Goal: Transaction & Acquisition: Book appointment/travel/reservation

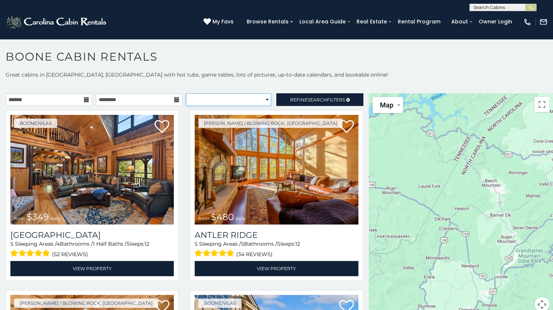
click at [240, 104] on select "**********" at bounding box center [228, 99] width 85 height 13
select select "**********"
click at [186, 93] on select "**********" at bounding box center [228, 99] width 85 height 13
click at [84, 98] on icon at bounding box center [86, 99] width 5 height 5
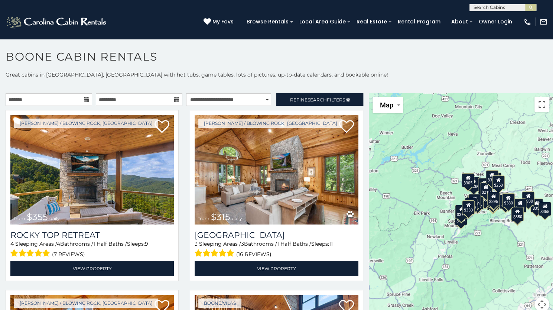
click at [84, 98] on icon at bounding box center [86, 99] width 5 height 5
click at [55, 98] on input "text" at bounding box center [49, 99] width 87 height 13
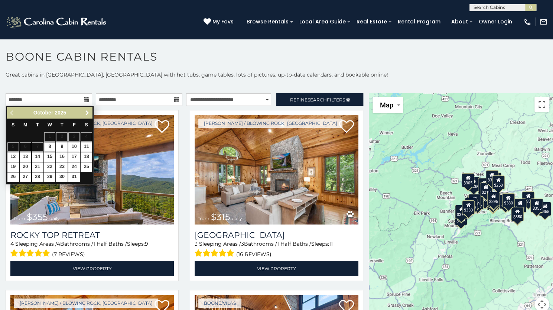
click at [88, 113] on span "Next" at bounding box center [87, 113] width 6 height 6
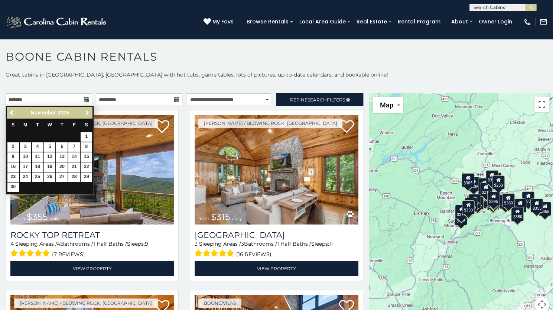
click at [88, 113] on span "Next" at bounding box center [87, 113] width 6 height 6
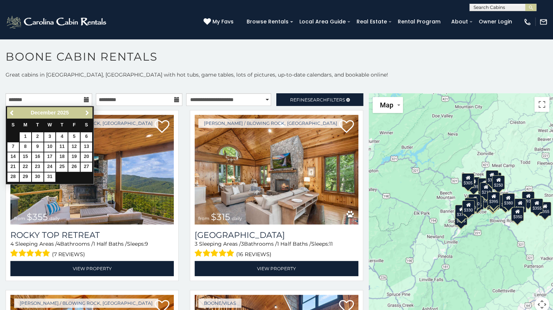
click at [88, 113] on span "Next" at bounding box center [87, 113] width 6 height 6
click at [11, 113] on span "Previous" at bounding box center [12, 113] width 6 height 6
click at [50, 155] on link "18" at bounding box center [50, 156] width 12 height 9
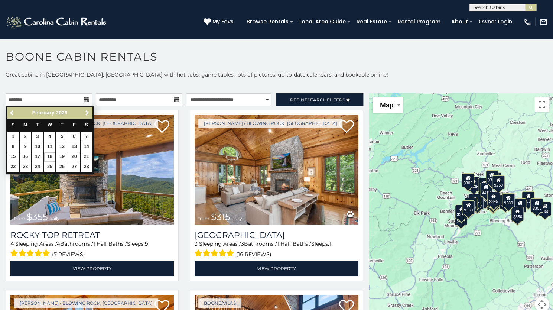
type input "**********"
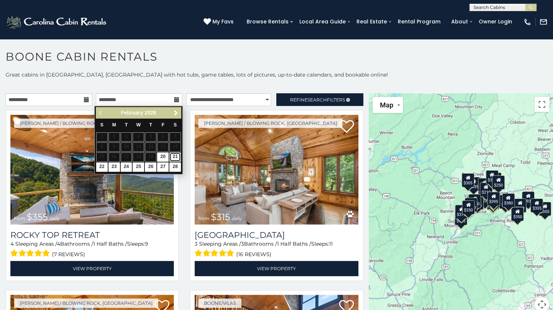
click at [173, 155] on link "21" at bounding box center [175, 156] width 12 height 9
type input "**********"
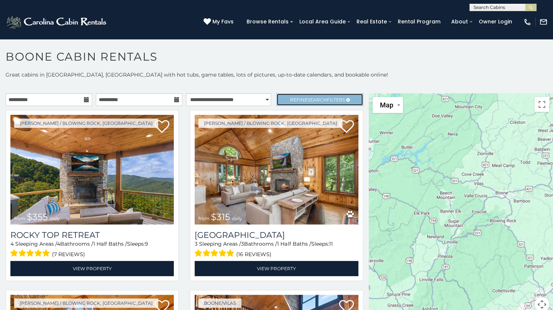
click at [310, 100] on span "Search" at bounding box center [317, 100] width 19 height 6
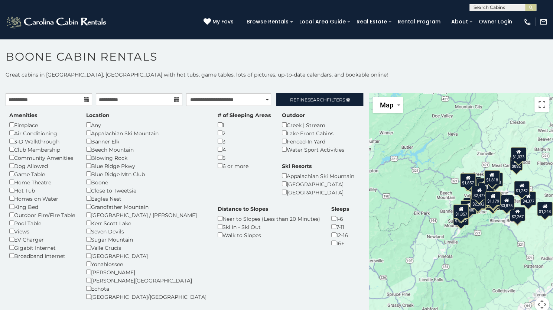
click at [135, 175] on div "Blue Ridge Mtn Club" at bounding box center [146, 174] width 120 height 8
click at [42, 169] on div "Dog Allowed" at bounding box center [42, 166] width 66 height 8
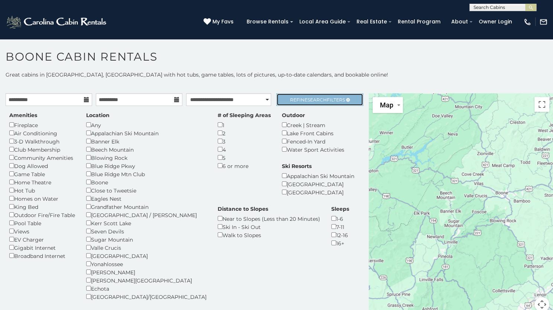
click at [299, 97] on span "Refine Search Filters" at bounding box center [317, 100] width 55 height 6
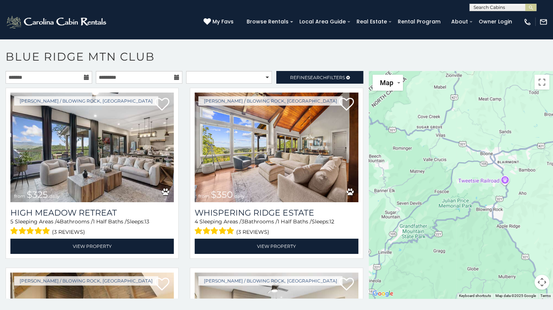
drag, startPoint x: 509, startPoint y: 171, endPoint x: 391, endPoint y: 168, distance: 117.8
click at [391, 168] on div at bounding box center [461, 184] width 184 height 227
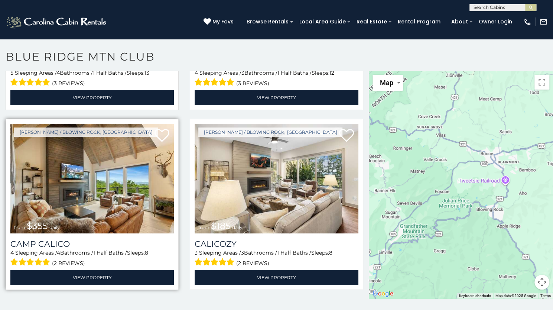
scroll to position [186, 0]
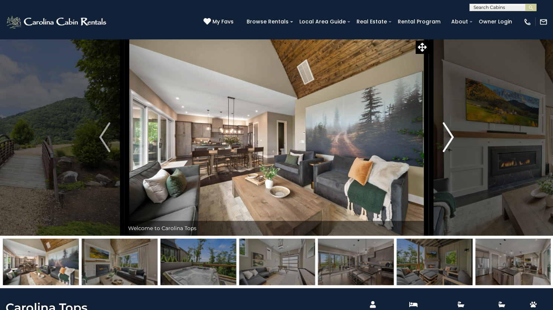
click at [458, 166] on button "Next" at bounding box center [448, 137] width 39 height 197
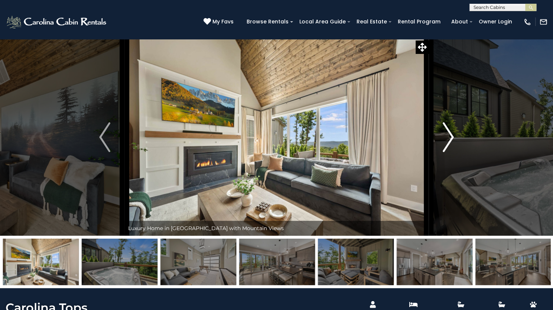
click at [457, 165] on button "Next" at bounding box center [448, 137] width 39 height 197
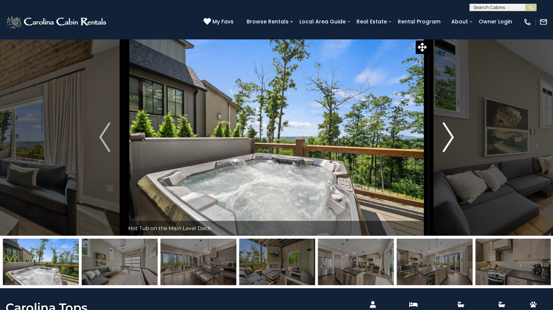
click at [457, 165] on button "Next" at bounding box center [448, 137] width 39 height 197
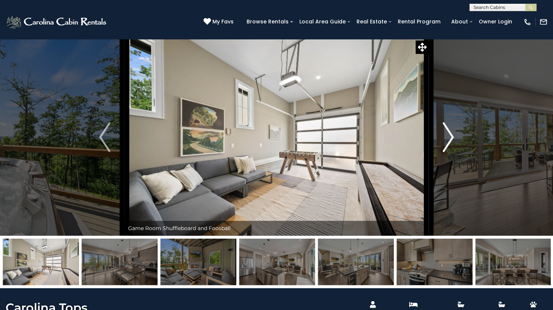
click at [455, 163] on button "Next" at bounding box center [448, 137] width 39 height 197
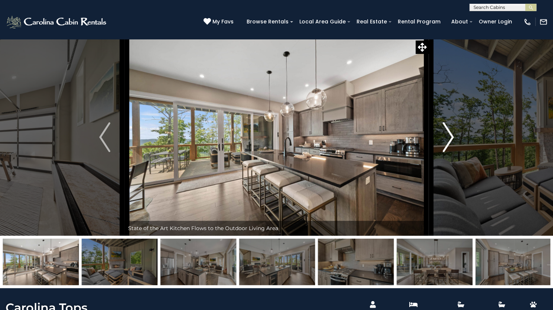
click at [455, 163] on button "Next" at bounding box center [448, 137] width 39 height 197
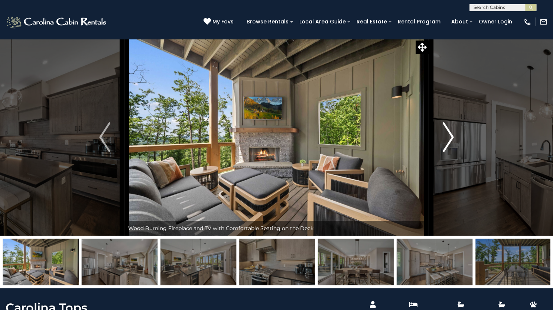
click at [455, 163] on button "Next" at bounding box center [448, 137] width 39 height 197
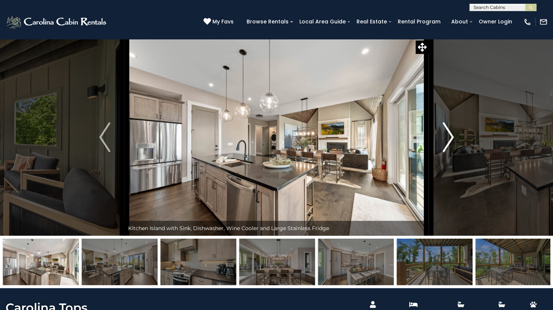
click at [455, 163] on button "Next" at bounding box center [448, 137] width 39 height 197
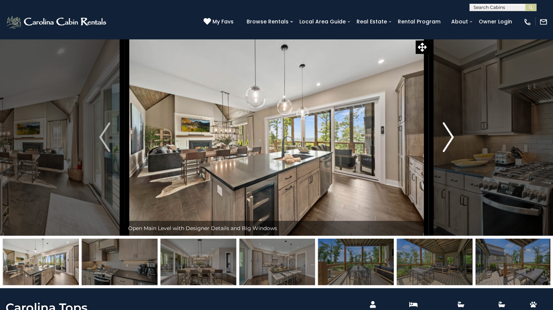
click at [455, 163] on button "Next" at bounding box center [448, 137] width 39 height 197
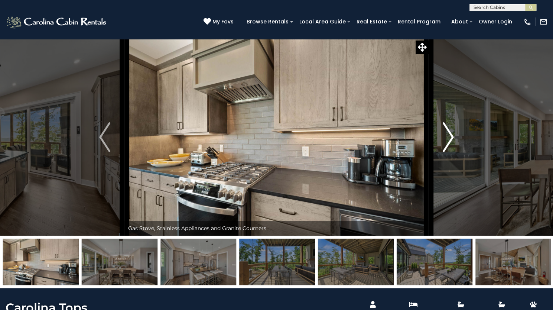
click at [455, 163] on button "Next" at bounding box center [448, 137] width 39 height 197
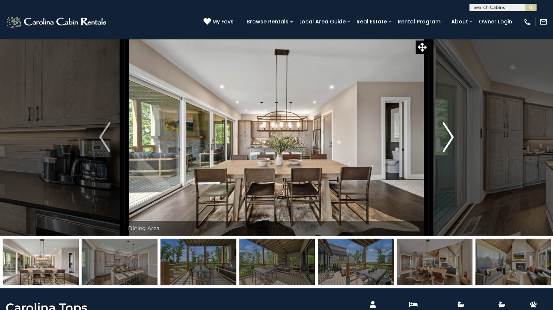
click at [455, 163] on button "Next" at bounding box center [448, 137] width 39 height 197
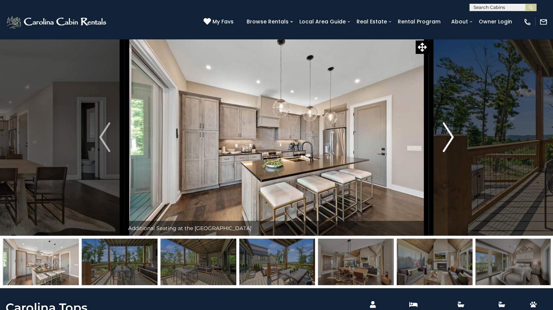
click at [455, 163] on button "Next" at bounding box center [448, 137] width 39 height 197
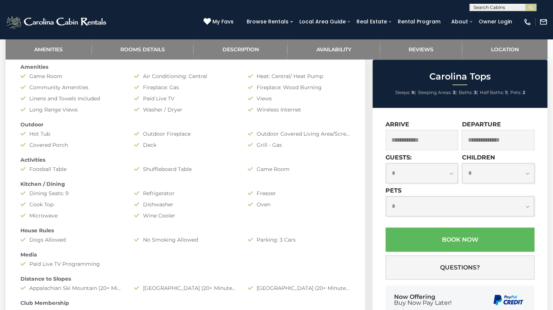
scroll to position [334, 0]
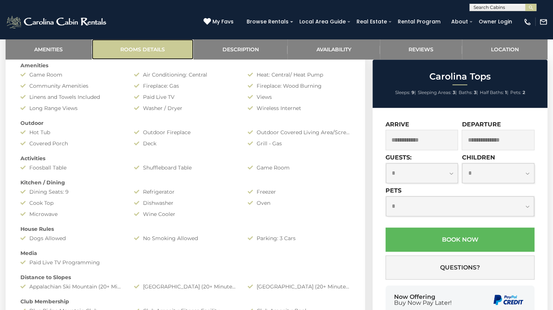
click at [140, 59] on link "Rooms Details" at bounding box center [143, 49] width 102 height 20
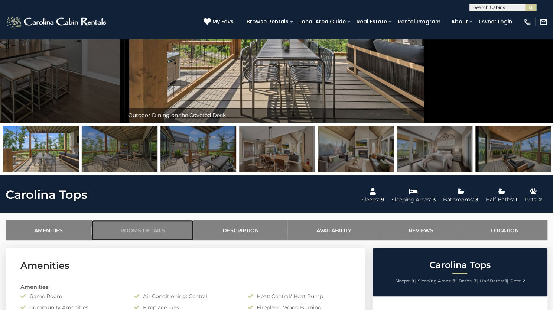
scroll to position [111, 0]
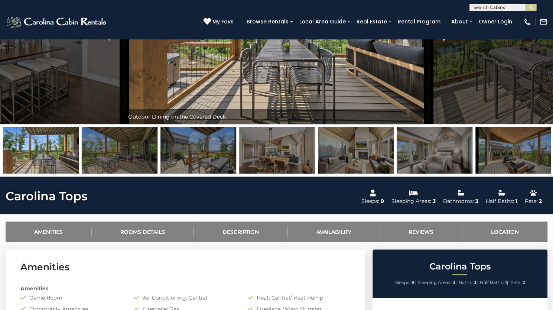
click at [446, 40] on img "Next" at bounding box center [448, 26] width 11 height 30
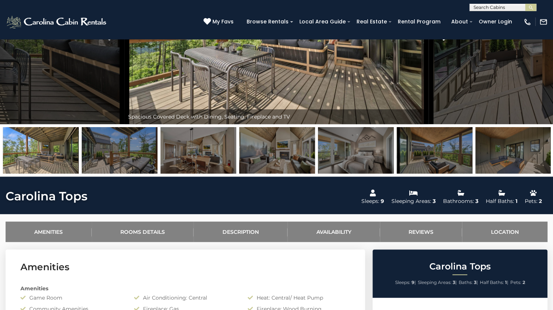
click at [446, 40] on img "Next" at bounding box center [448, 26] width 11 height 30
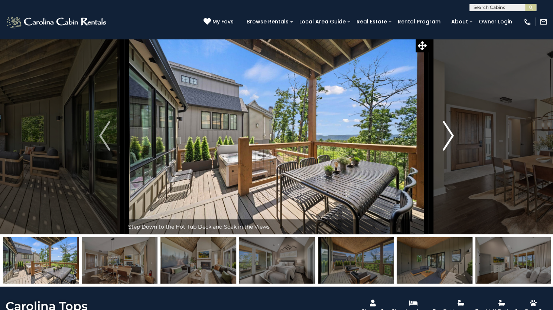
scroll to position [0, 0]
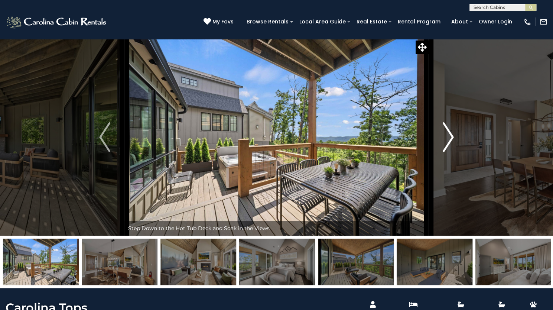
click at [441, 165] on button "Next" at bounding box center [448, 137] width 39 height 197
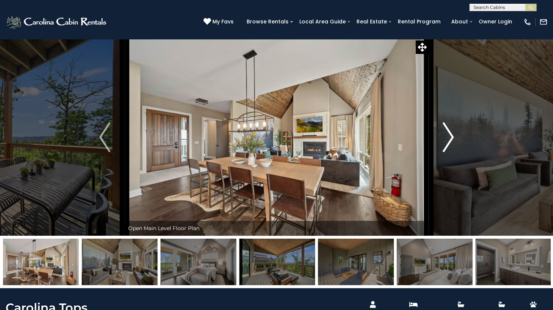
click at [441, 165] on button "Next" at bounding box center [448, 137] width 39 height 197
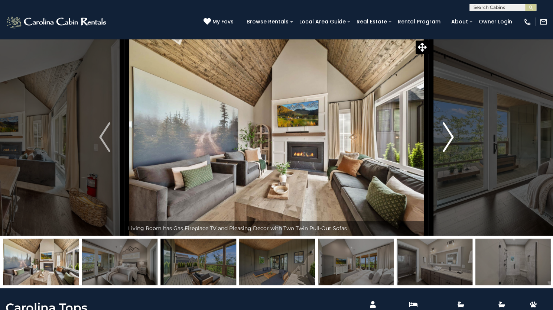
click at [441, 165] on button "Next" at bounding box center [448, 137] width 39 height 197
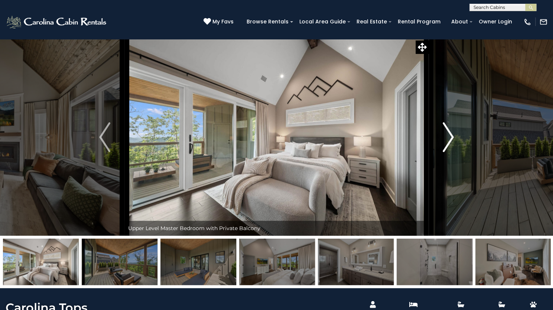
click at [441, 165] on button "Next" at bounding box center [448, 137] width 39 height 197
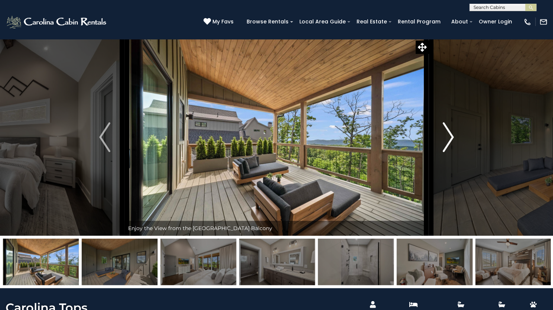
click at [441, 165] on button "Next" at bounding box center [448, 137] width 39 height 197
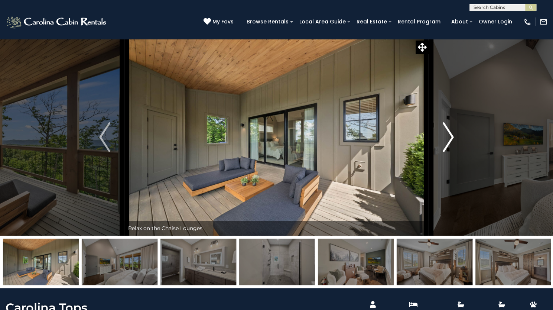
click at [441, 165] on button "Next" at bounding box center [448, 137] width 39 height 197
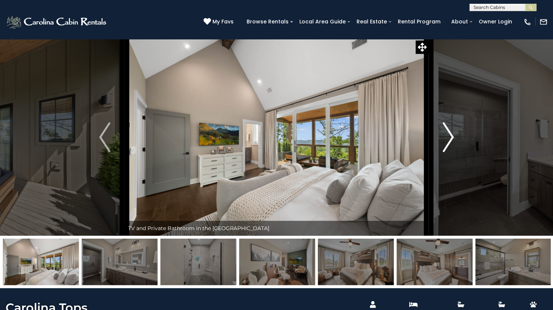
click at [441, 165] on button "Next" at bounding box center [448, 137] width 39 height 197
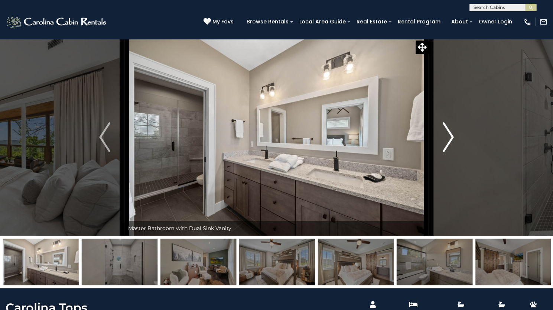
click at [441, 165] on button "Next" at bounding box center [448, 137] width 39 height 197
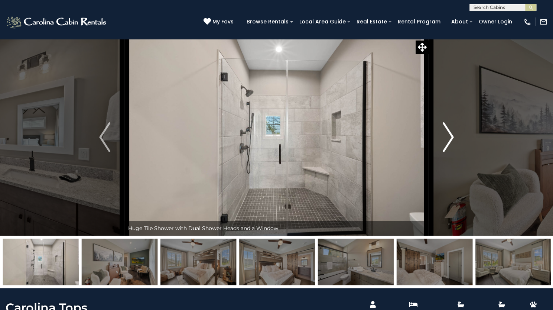
click at [441, 165] on button "Next" at bounding box center [448, 137] width 39 height 197
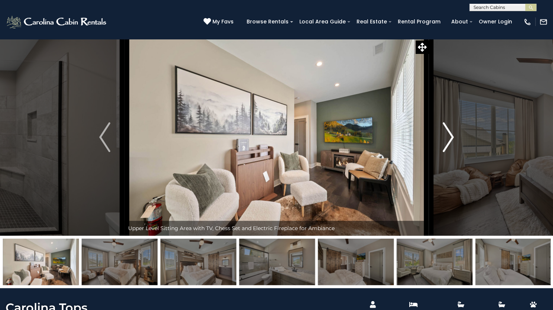
click at [441, 165] on button "Next" at bounding box center [448, 137] width 39 height 197
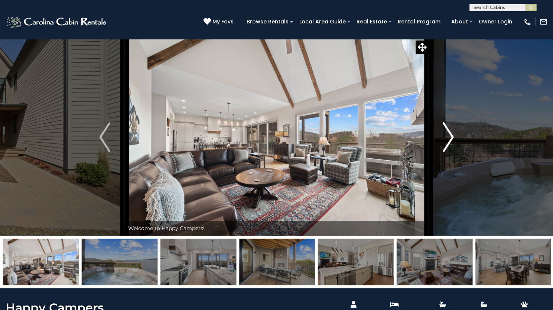
click at [452, 152] on img "Next" at bounding box center [448, 137] width 11 height 30
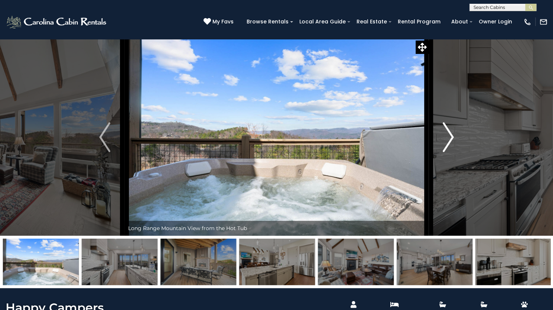
click at [452, 152] on img "Next" at bounding box center [448, 137] width 11 height 30
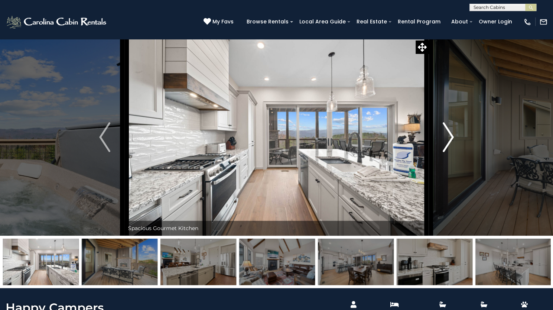
click at [452, 152] on img "Next" at bounding box center [448, 137] width 11 height 30
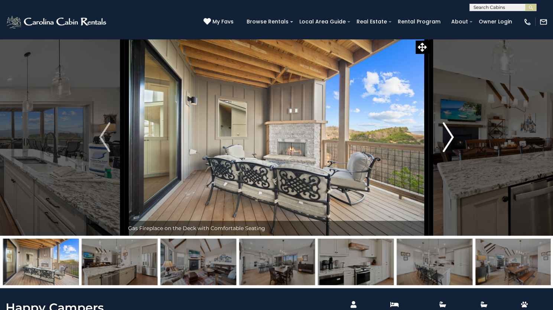
click at [452, 152] on img "Next" at bounding box center [448, 137] width 11 height 30
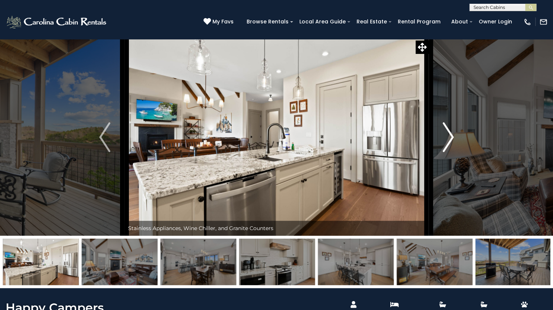
click at [452, 152] on img "Next" at bounding box center [448, 137] width 11 height 30
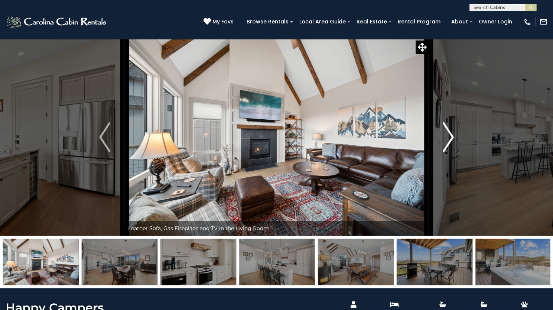
click at [452, 152] on img "Next" at bounding box center [448, 137] width 11 height 30
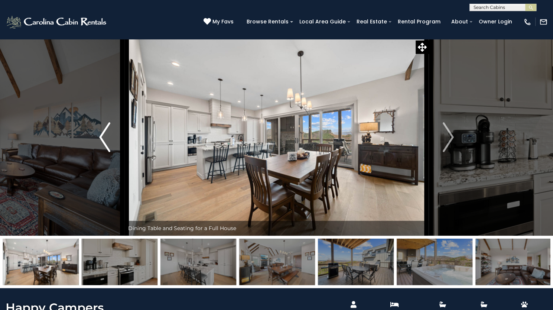
click at [95, 158] on button "Previous" at bounding box center [104, 137] width 39 height 197
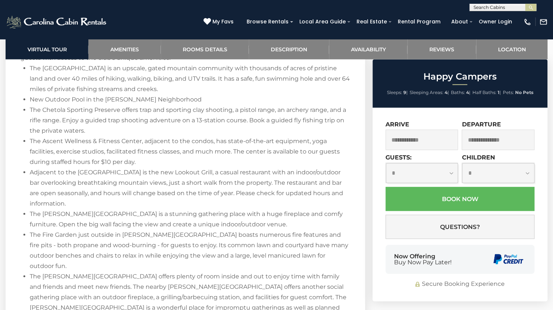
scroll to position [1003, 0]
drag, startPoint x: 267, startPoint y: 118, endPoint x: 270, endPoint y: 146, distance: 28.0
click at [270, 146] on div "Welcome to Happy Campers! A designer mountain home in the coveted Blue Ridge Mo…" at bounding box center [185, 314] width 330 height 545
click at [270, 94] on li "The Blue Ridge Mountain Club is an upscale, gated mountain community with thous…" at bounding box center [190, 77] width 321 height 31
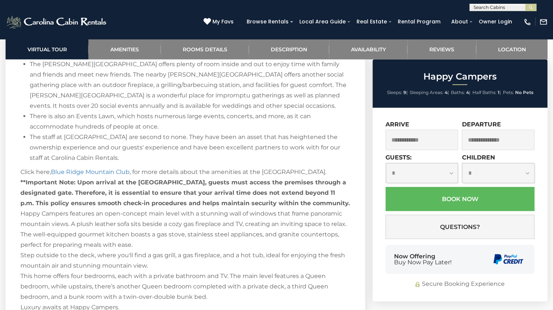
scroll to position [1226, 0]
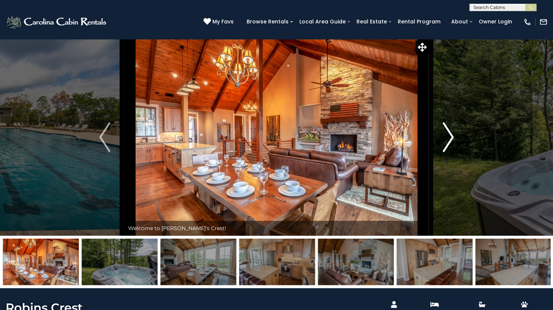
click at [429, 159] on button "Next" at bounding box center [448, 137] width 39 height 197
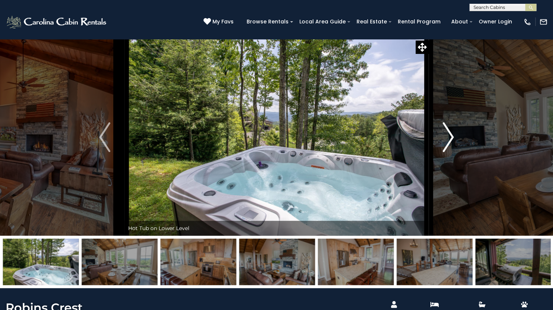
click at [429, 159] on button "Next" at bounding box center [448, 137] width 39 height 197
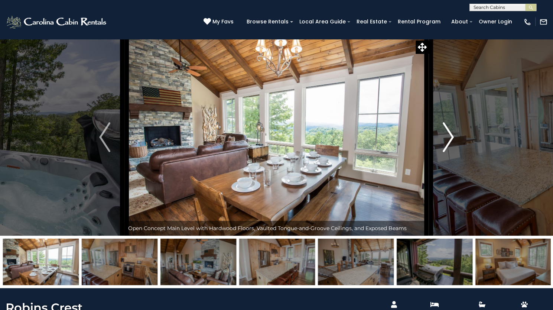
click at [429, 159] on button "Next" at bounding box center [448, 137] width 39 height 197
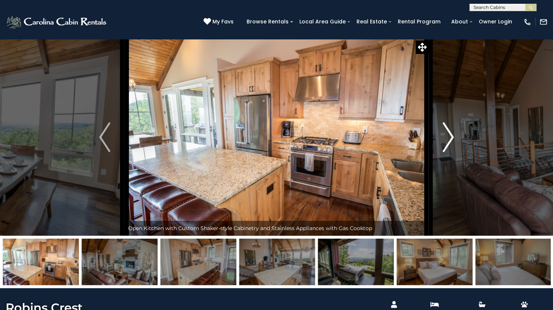
click at [429, 159] on button "Next" at bounding box center [448, 137] width 39 height 197
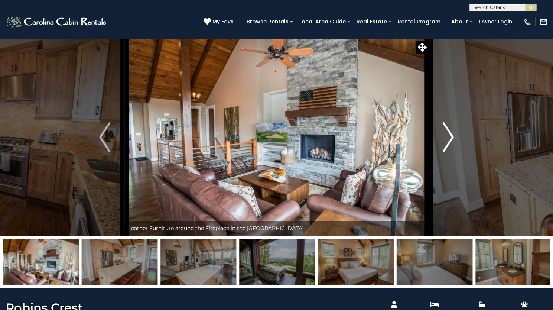
click at [429, 159] on button "Next" at bounding box center [448, 137] width 39 height 197
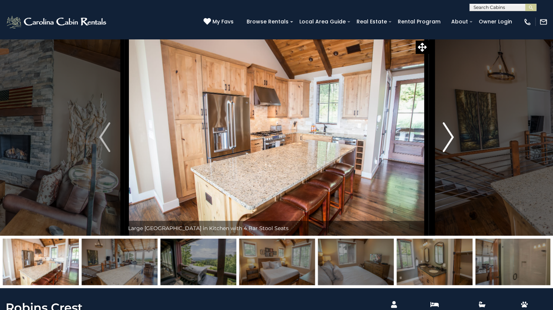
click at [429, 159] on button "Next" at bounding box center [448, 137] width 39 height 197
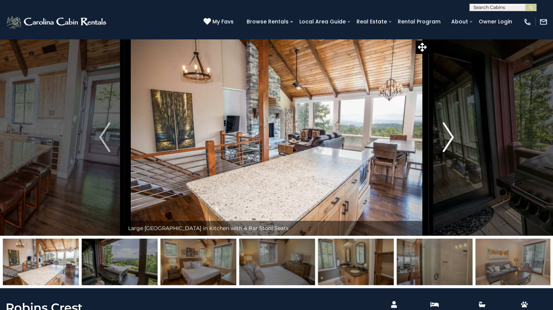
click at [429, 159] on button "Next" at bounding box center [448, 137] width 39 height 197
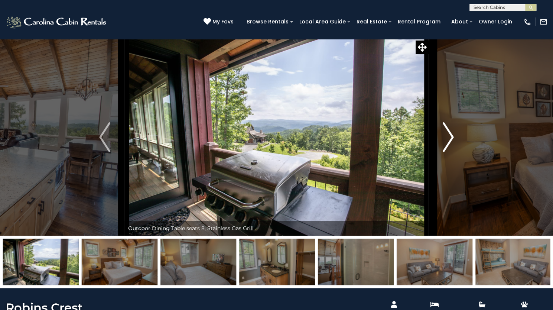
click at [429, 159] on button "Next" at bounding box center [448, 137] width 39 height 197
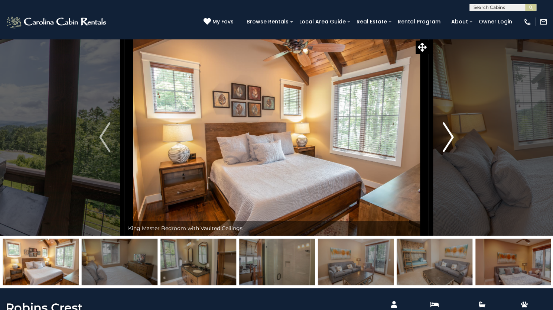
click at [429, 159] on button "Next" at bounding box center [448, 137] width 39 height 197
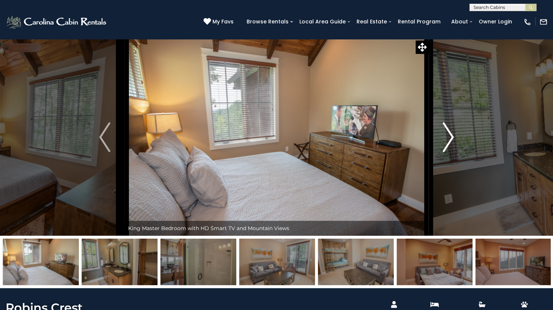
click at [429, 159] on button "Next" at bounding box center [448, 137] width 39 height 197
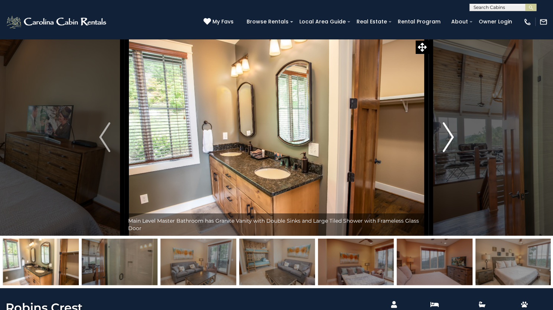
click at [429, 159] on button "Next" at bounding box center [448, 137] width 39 height 197
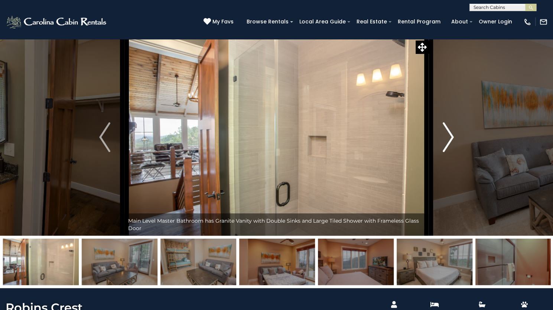
click at [429, 159] on button "Next" at bounding box center [448, 137] width 39 height 197
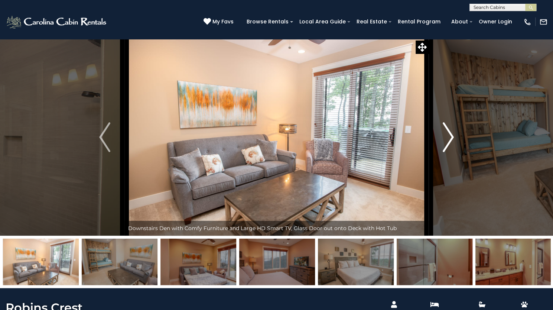
click at [429, 159] on button "Next" at bounding box center [448, 137] width 39 height 197
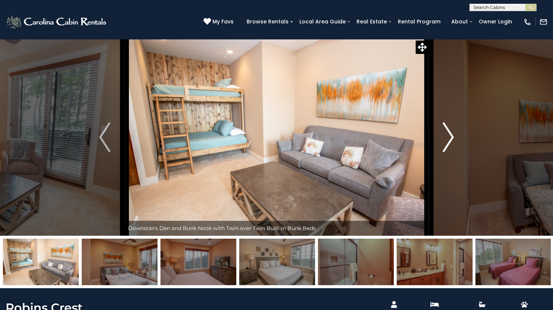
click at [429, 159] on button "Next" at bounding box center [448, 137] width 39 height 197
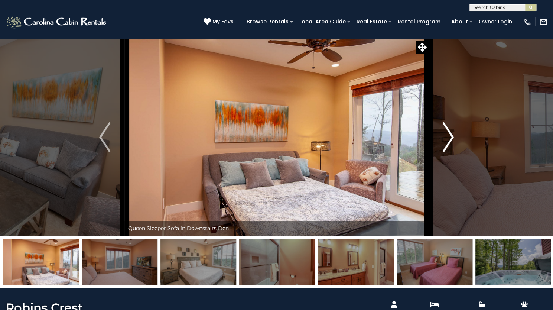
click at [429, 159] on button "Next" at bounding box center [448, 137] width 39 height 197
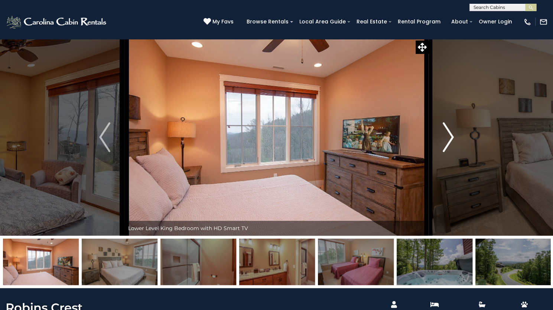
click at [429, 159] on button "Next" at bounding box center [448, 137] width 39 height 197
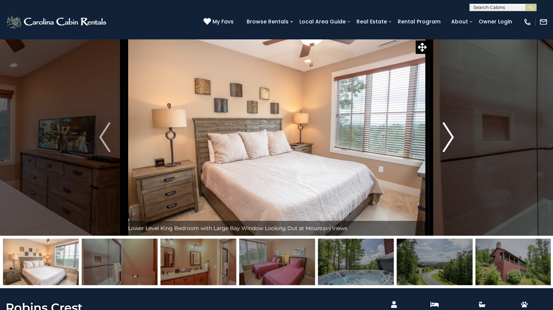
click at [429, 159] on button "Next" at bounding box center [448, 137] width 39 height 197
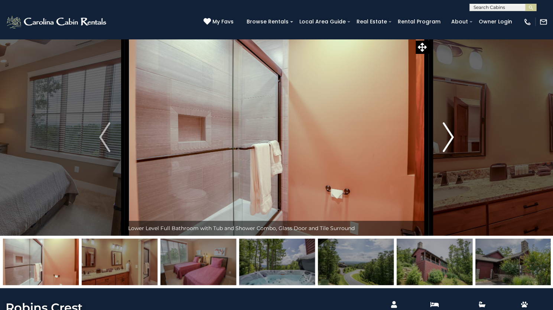
click at [429, 159] on button "Next" at bounding box center [448, 137] width 39 height 197
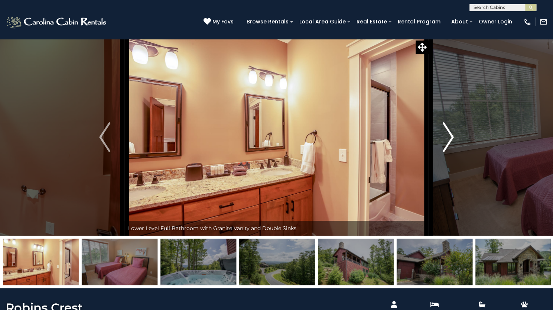
click at [429, 159] on button "Next" at bounding box center [448, 137] width 39 height 197
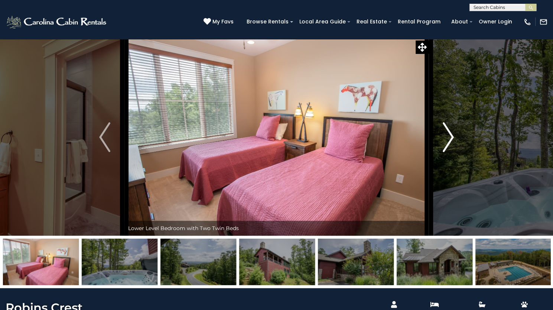
click at [429, 159] on button "Next" at bounding box center [448, 137] width 39 height 197
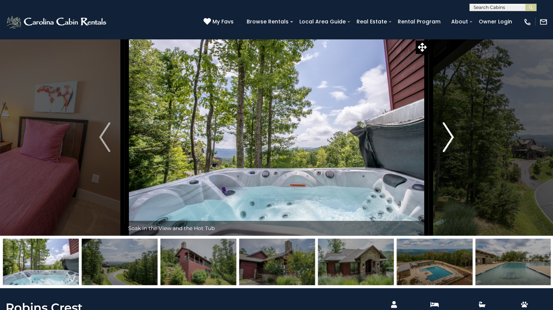
click at [429, 159] on button "Next" at bounding box center [448, 137] width 39 height 197
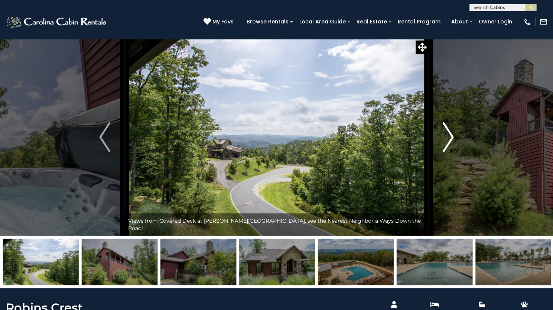
click at [429, 159] on button "Next" at bounding box center [448, 137] width 39 height 197
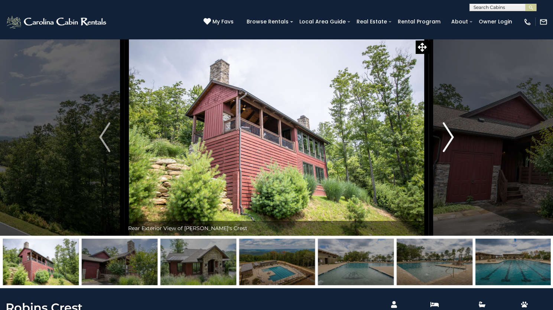
click at [429, 159] on button "Next" at bounding box center [448, 137] width 39 height 197
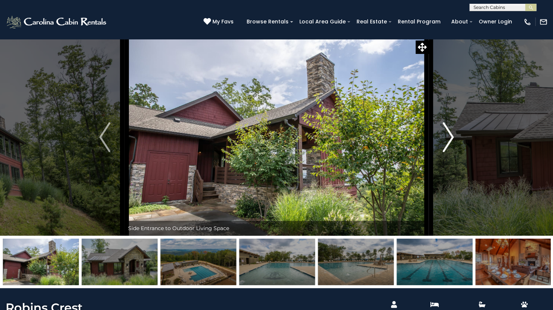
click at [429, 159] on button "Next" at bounding box center [448, 137] width 39 height 197
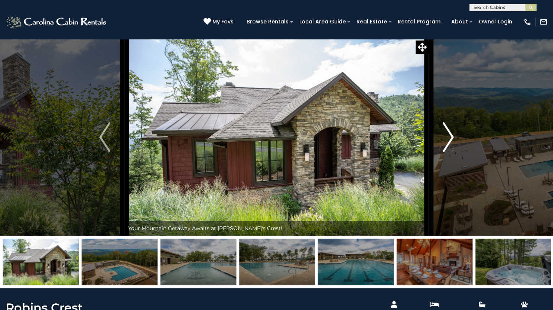
click at [429, 159] on button "Next" at bounding box center [448, 137] width 39 height 197
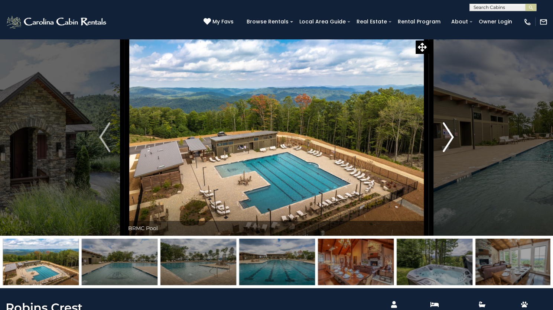
click at [429, 159] on button "Next" at bounding box center [448, 137] width 39 height 197
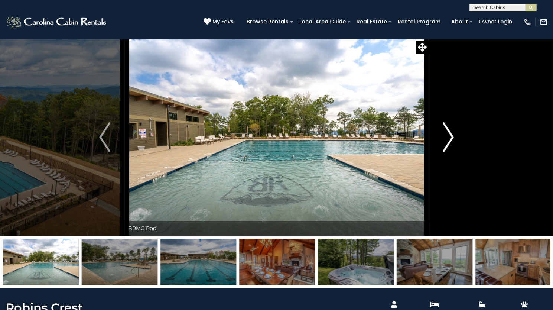
click at [429, 159] on button "Next" at bounding box center [448, 137] width 39 height 197
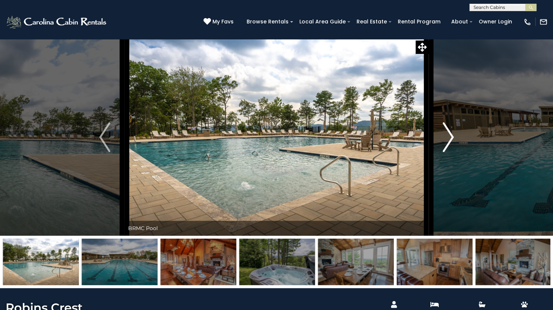
click at [429, 159] on button "Next" at bounding box center [448, 137] width 39 height 197
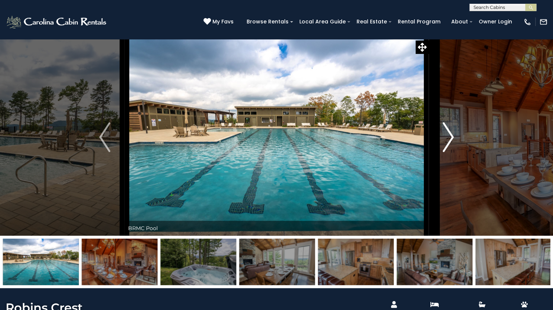
click at [429, 159] on button "Next" at bounding box center [448, 137] width 39 height 197
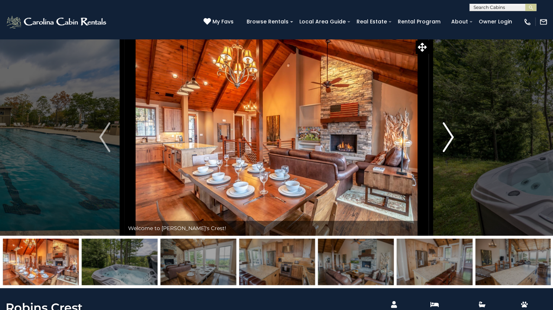
click at [429, 159] on button "Next" at bounding box center [448, 137] width 39 height 197
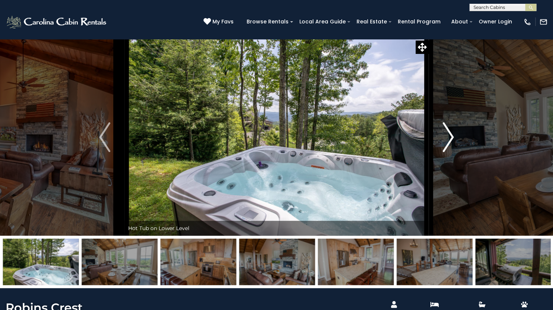
click at [429, 159] on button "Next" at bounding box center [448, 137] width 39 height 197
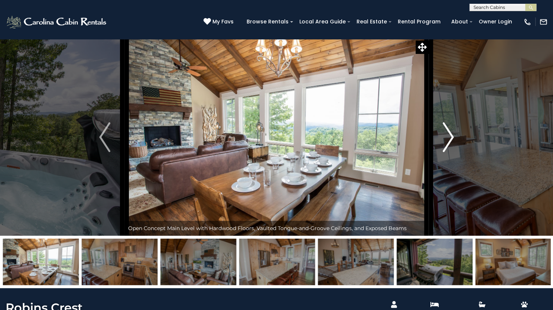
click at [429, 159] on button "Next" at bounding box center [448, 137] width 39 height 197
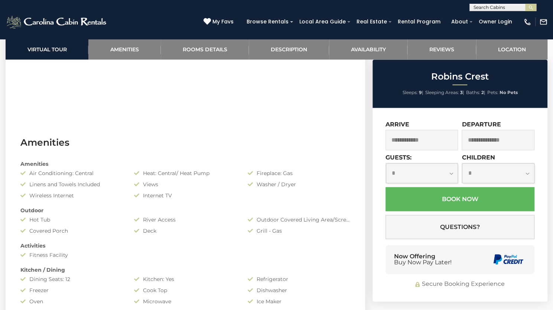
scroll to position [372, 0]
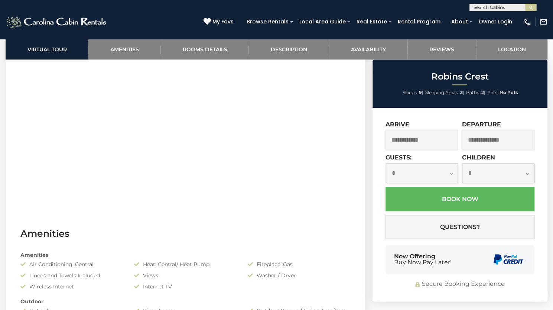
click at [436, 143] on input "text" at bounding box center [422, 140] width 73 height 20
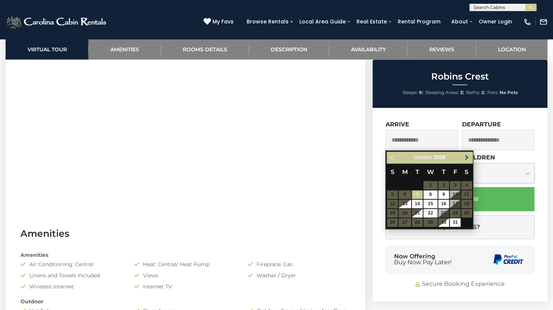
click at [468, 156] on span "Next" at bounding box center [467, 158] width 6 height 6
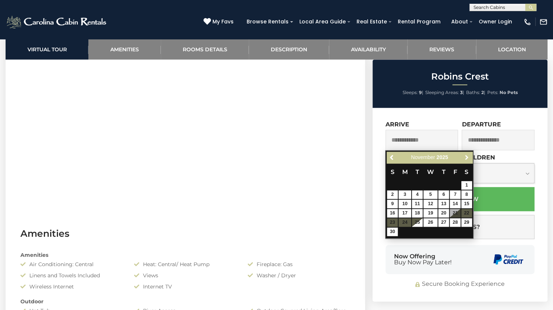
click at [468, 156] on span "Next" at bounding box center [467, 158] width 6 height 6
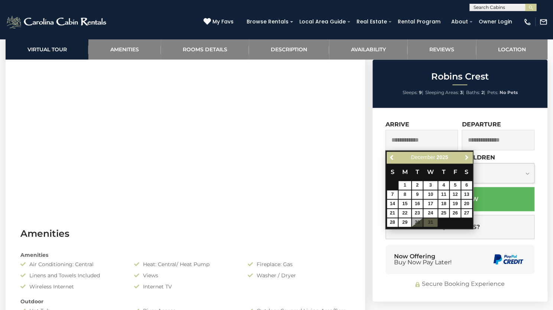
click at [468, 156] on span "Next" at bounding box center [467, 158] width 6 height 6
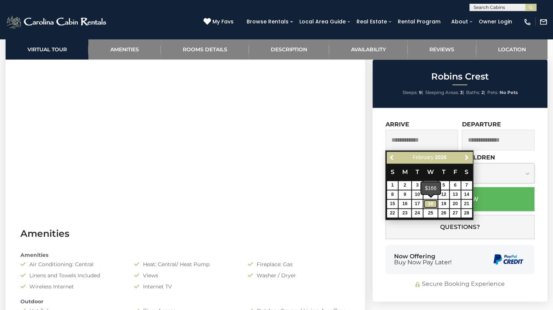
click at [435, 204] on link "18" at bounding box center [431, 203] width 14 height 9
type input "**********"
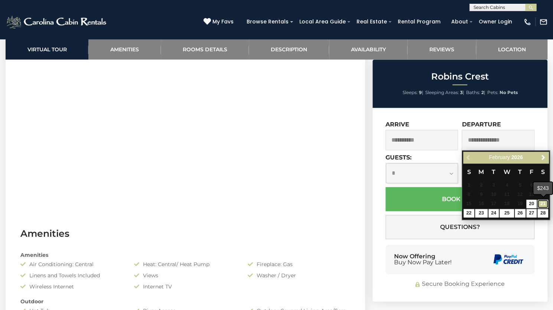
click at [544, 204] on link "21" at bounding box center [543, 203] width 11 height 9
type input "**********"
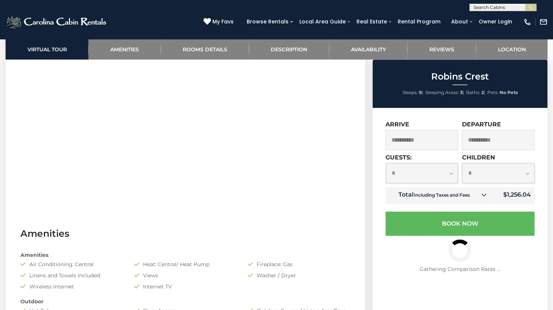
click at [416, 147] on input "**********" at bounding box center [422, 140] width 73 height 20
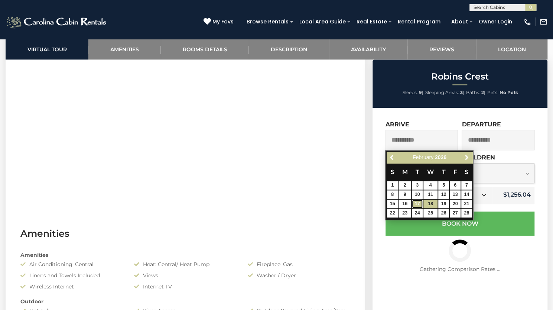
click at [421, 201] on link "17" at bounding box center [417, 203] width 11 height 9
type input "**********"
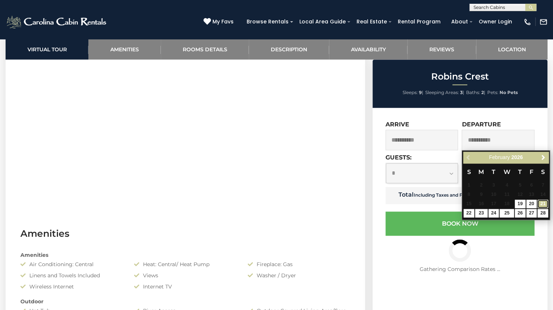
click at [545, 202] on link "21" at bounding box center [543, 203] width 11 height 9
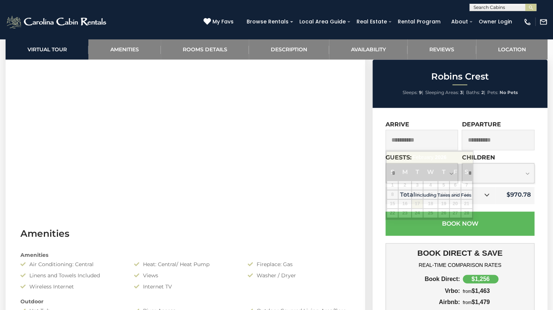
click at [431, 139] on input "**********" at bounding box center [422, 140] width 73 height 20
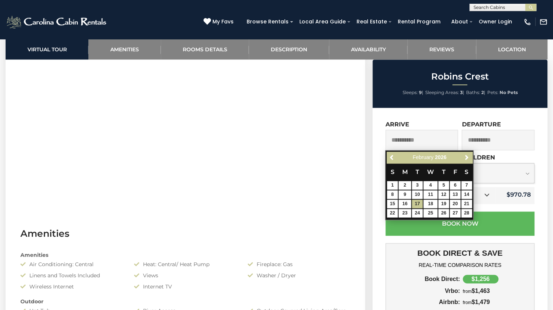
click at [483, 142] on input "**********" at bounding box center [498, 140] width 73 height 20
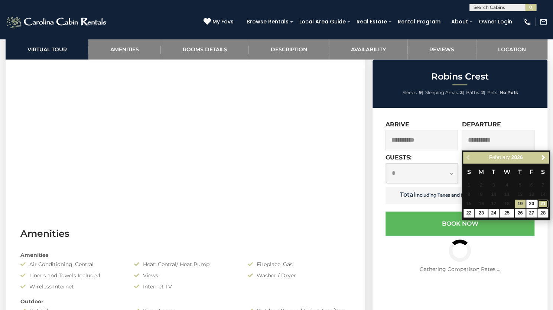
click at [546, 205] on link "21" at bounding box center [543, 203] width 11 height 9
type input "**********"
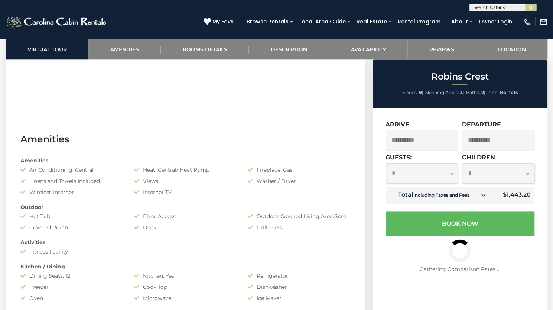
scroll to position [483, 0]
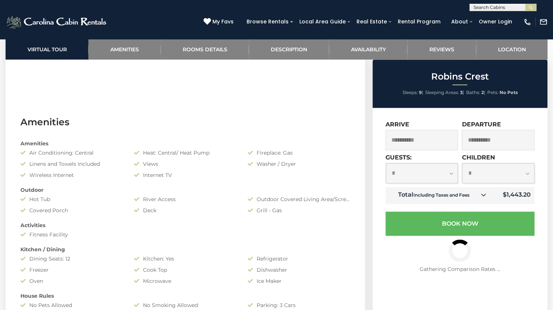
click at [453, 196] on small "Including Taxes and Fees" at bounding box center [441, 195] width 56 height 6
click at [484, 196] on icon at bounding box center [483, 194] width 5 height 5
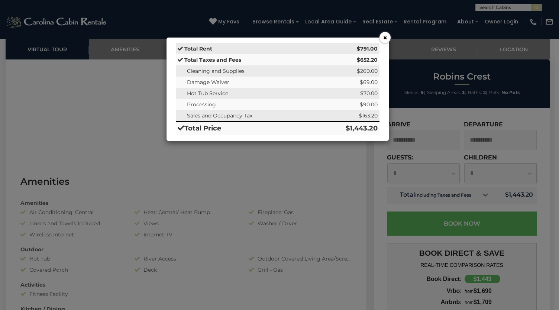
click at [384, 38] on button "×" at bounding box center [384, 37] width 11 height 11
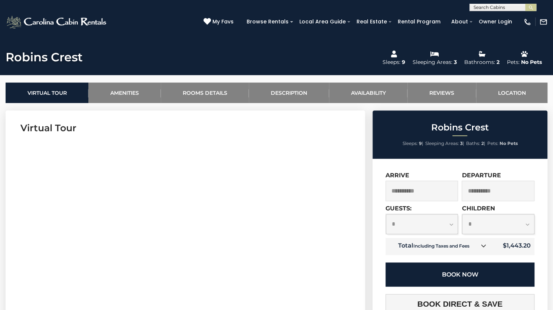
scroll to position [149, 0]
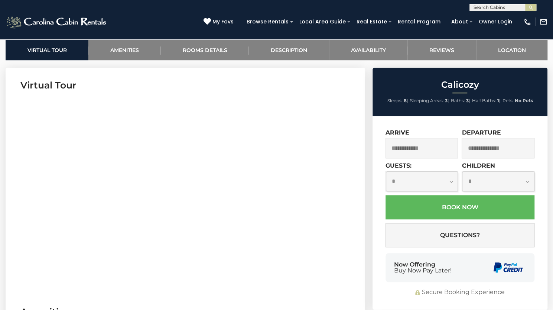
scroll to position [372, 0]
